Goal: Browse casually

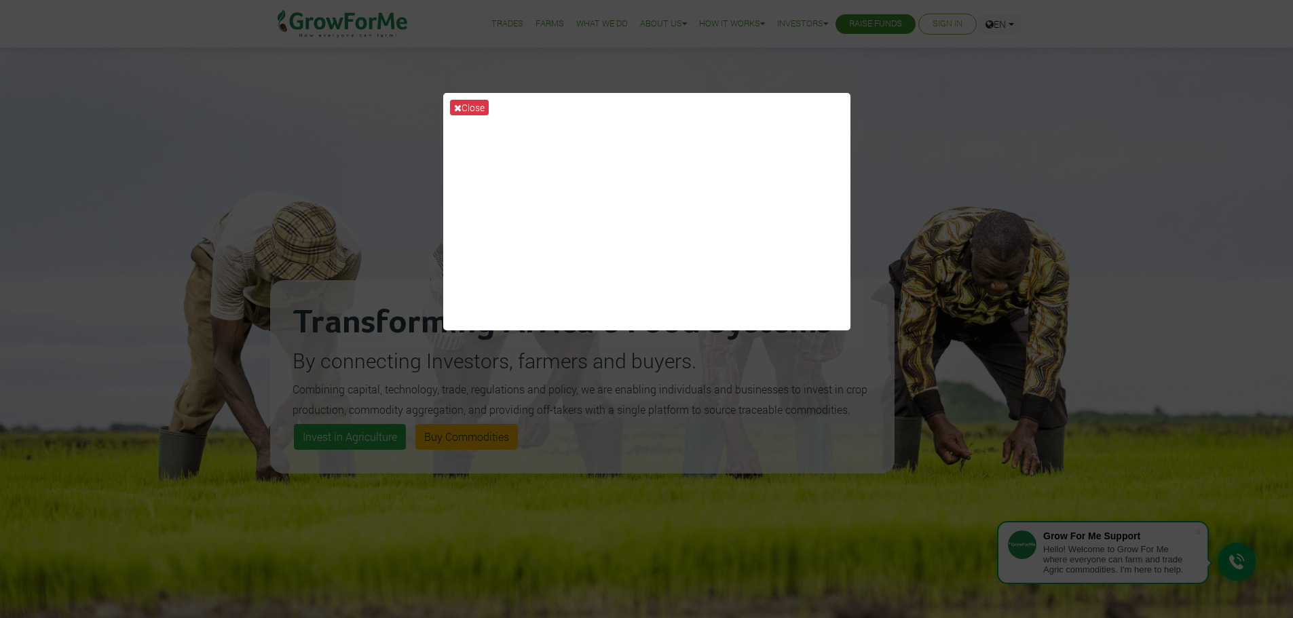
click at [862, 57] on div "Close" at bounding box center [646, 309] width 1293 height 618
click at [831, 383] on div "Close" at bounding box center [646, 309] width 1293 height 618
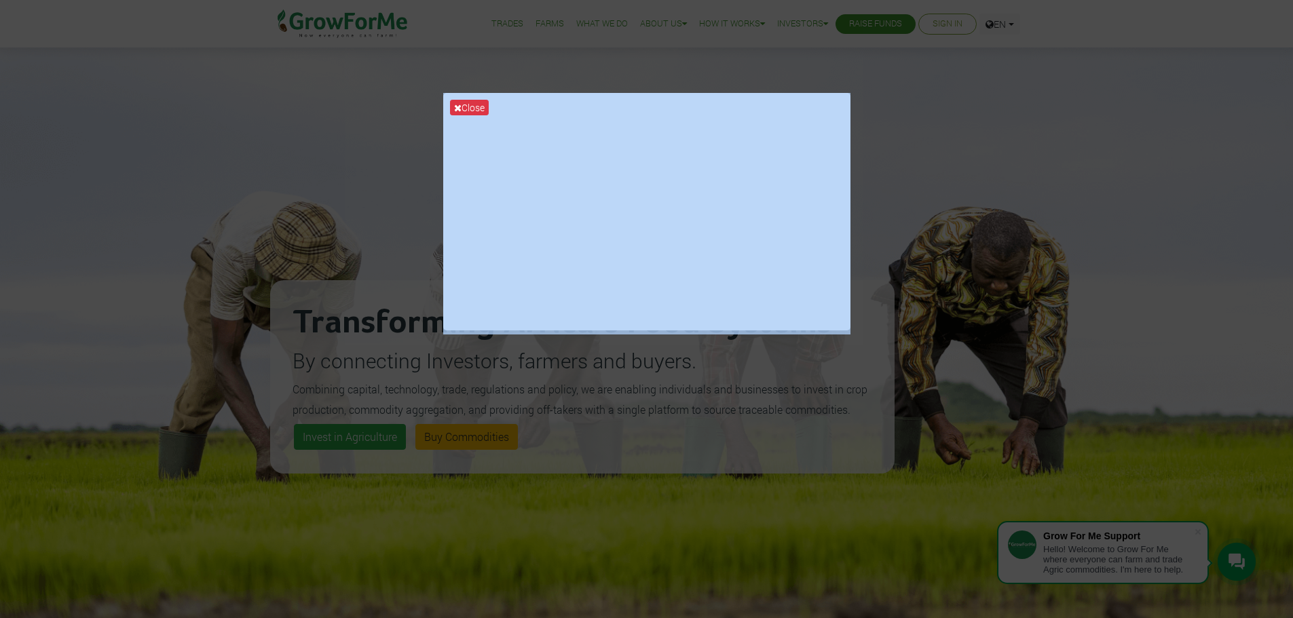
click at [831, 383] on div "Close" at bounding box center [646, 309] width 1293 height 618
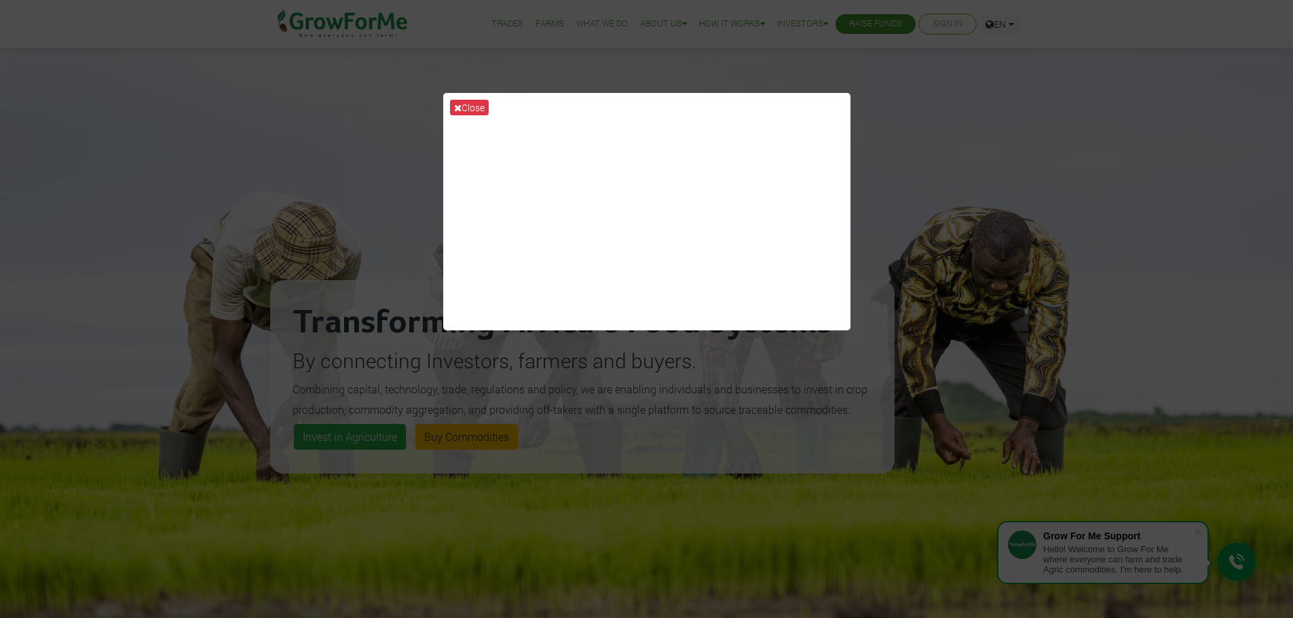
click at [1250, 539] on div "Close" at bounding box center [646, 309] width 1293 height 618
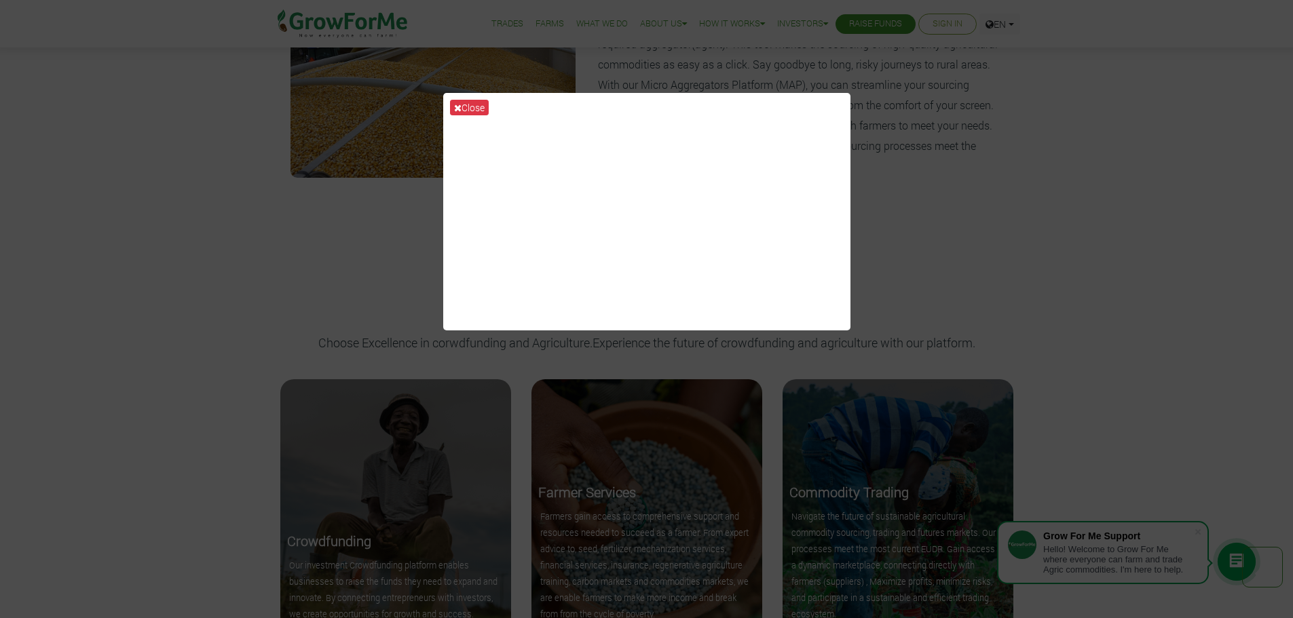
scroll to position [1240, 0]
click at [1079, 267] on div "Close" at bounding box center [646, 309] width 1293 height 618
click at [880, 275] on div "Close" at bounding box center [646, 309] width 1293 height 618
click at [1245, 570] on div "Close" at bounding box center [646, 309] width 1293 height 618
click at [920, 120] on div "Close" at bounding box center [646, 309] width 1293 height 618
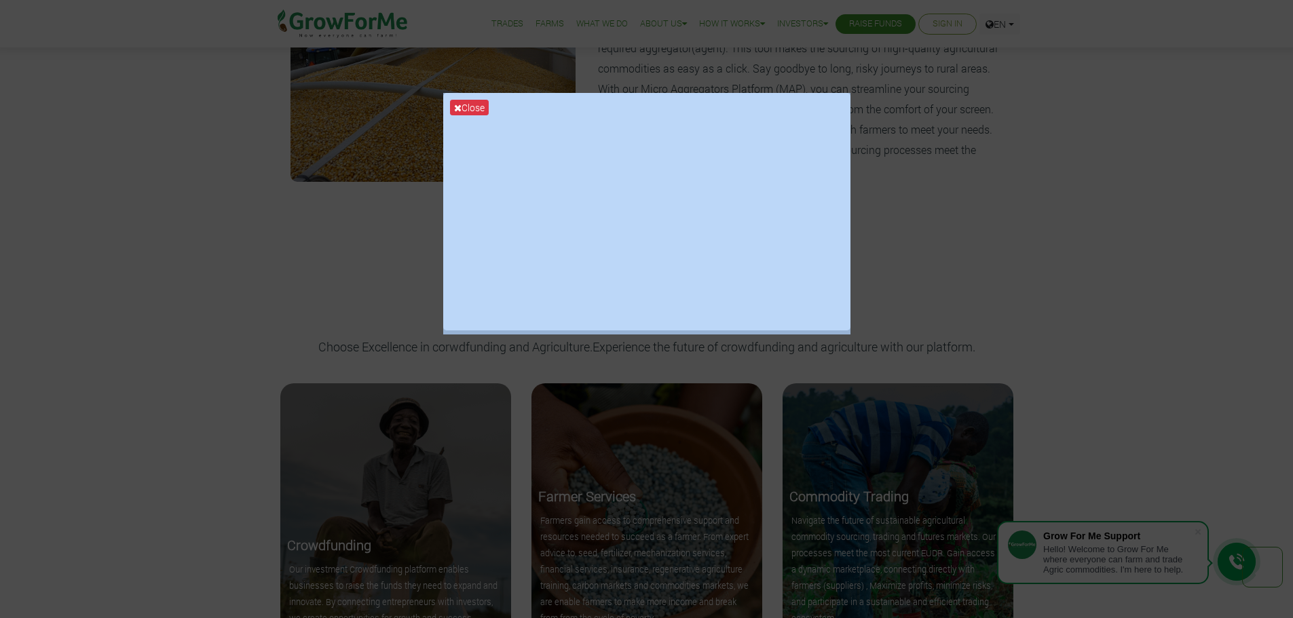
click at [920, 120] on div "Close" at bounding box center [646, 309] width 1293 height 618
click at [907, 160] on div "Close" at bounding box center [646, 309] width 1293 height 618
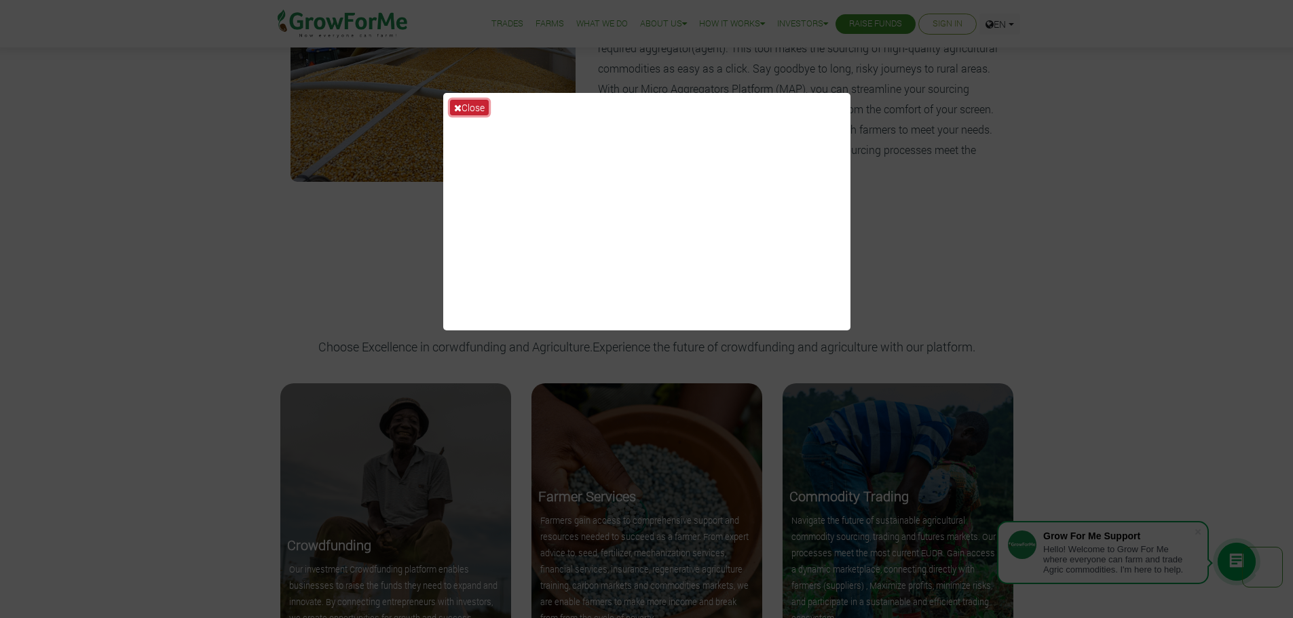
click at [481, 107] on button "Close" at bounding box center [469, 108] width 39 height 16
